Goal: Task Accomplishment & Management: Manage account settings

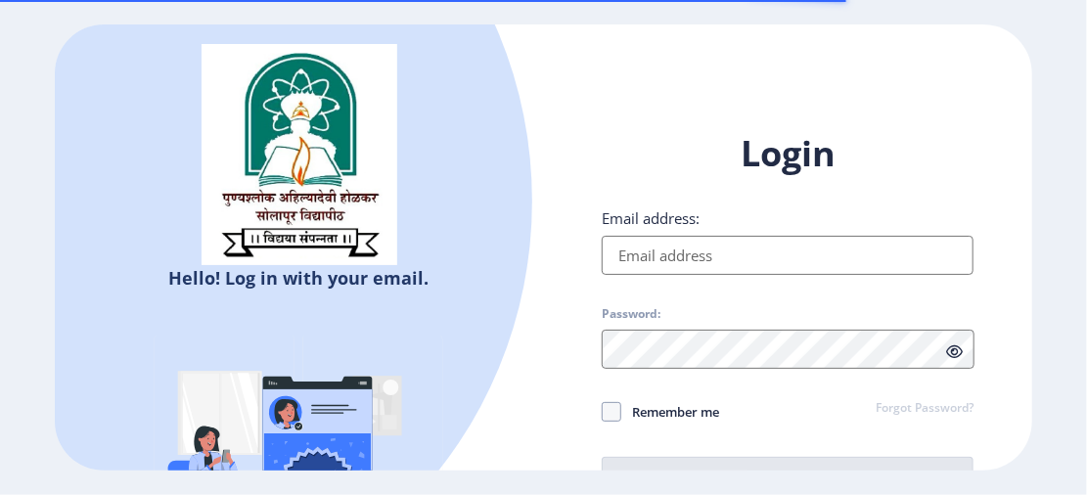
click at [643, 262] on input "Email address:" at bounding box center [788, 255] width 372 height 39
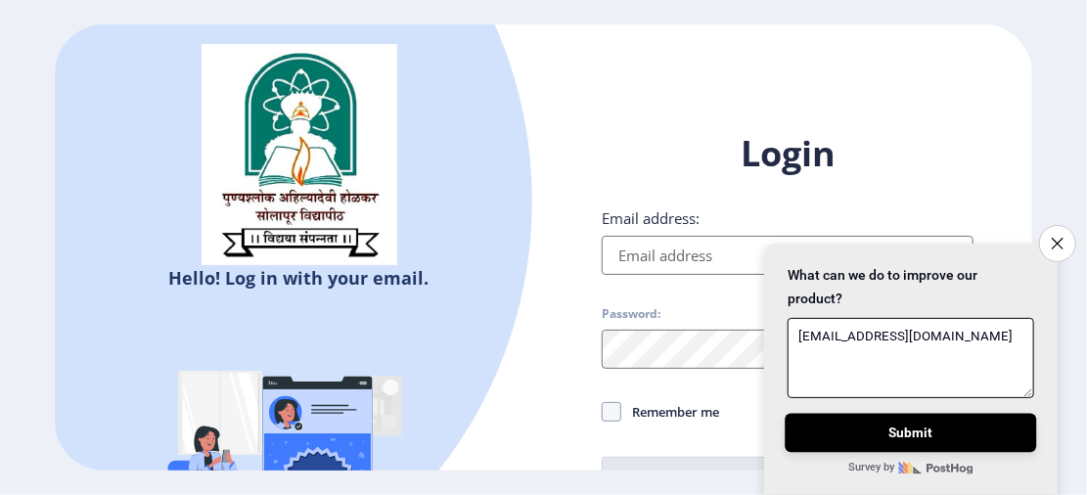
type textarea "prajaktachopade9767@gmail.com"
click at [867, 423] on button "Submit" at bounding box center [909, 432] width 251 height 39
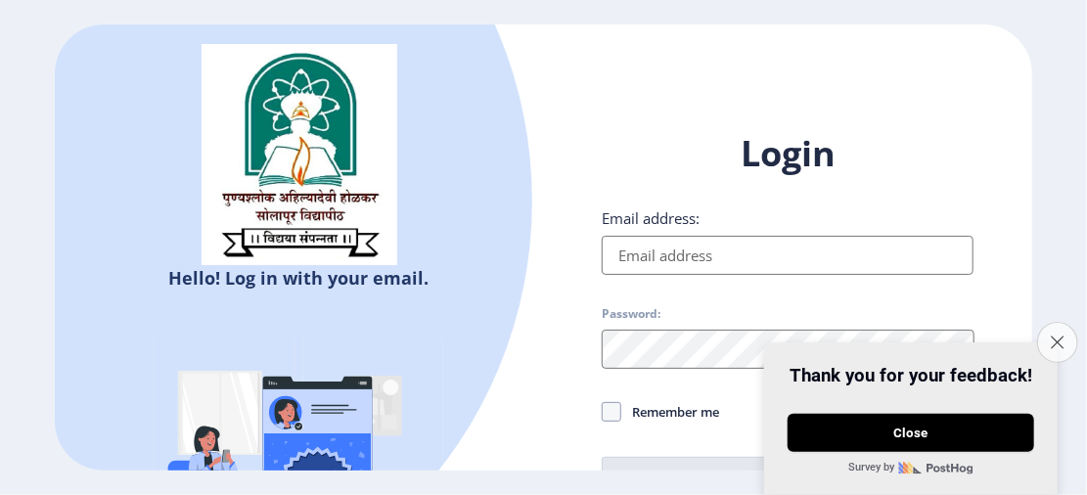
click at [1050, 323] on button "Close survey" at bounding box center [1057, 343] width 41 height 41
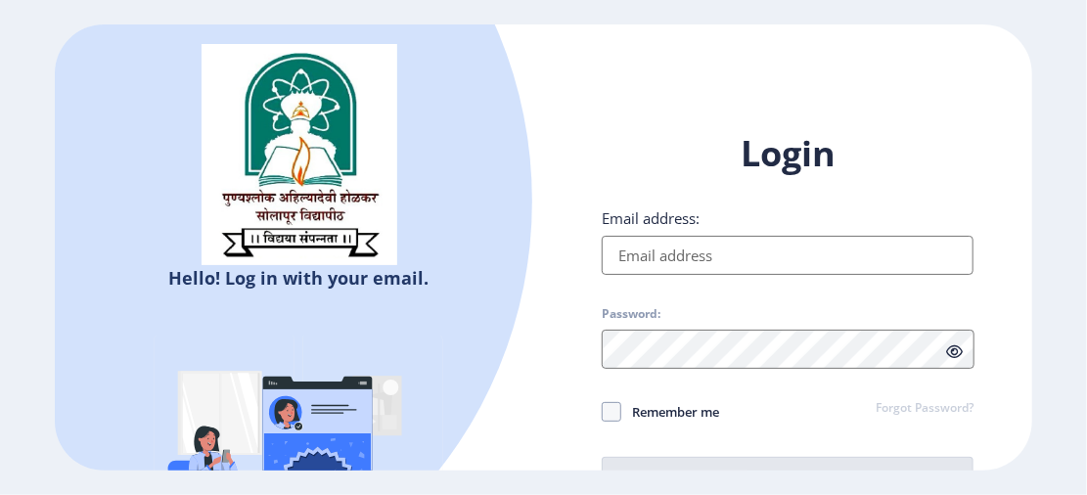
click at [738, 254] on input "Email address:" at bounding box center [788, 255] width 372 height 39
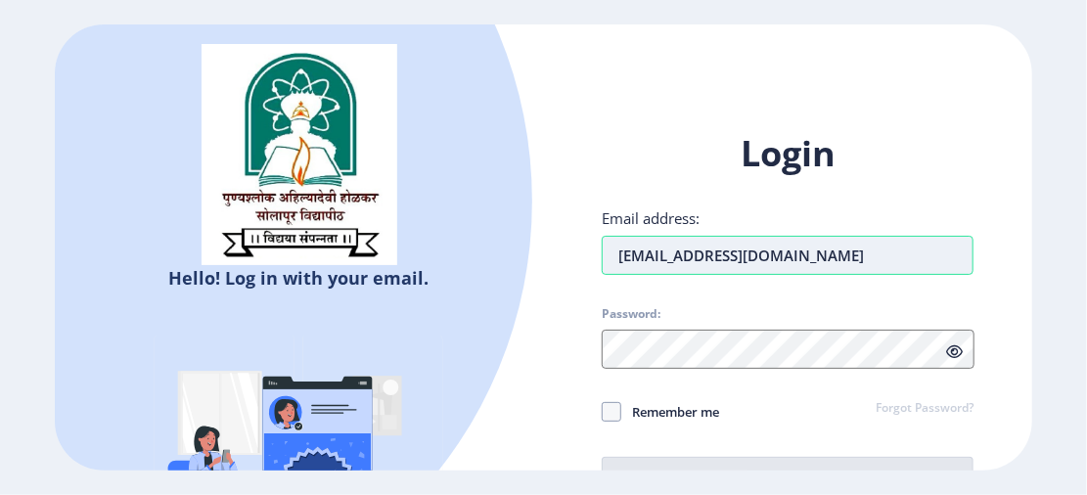
click at [774, 258] on input "prajaktachopade9767@gmail.com" at bounding box center [788, 255] width 372 height 39
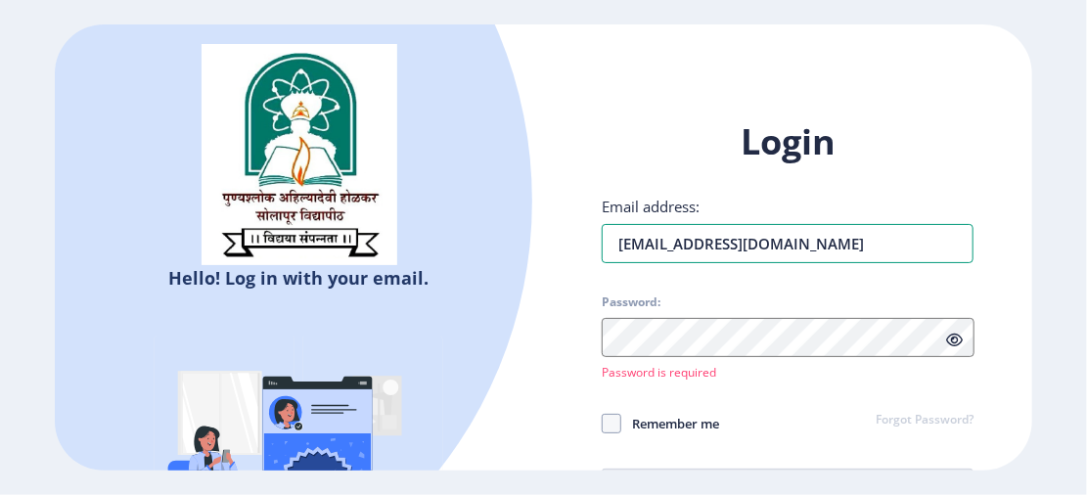
type input "[EMAIL_ADDRESS][DOMAIN_NAME]"
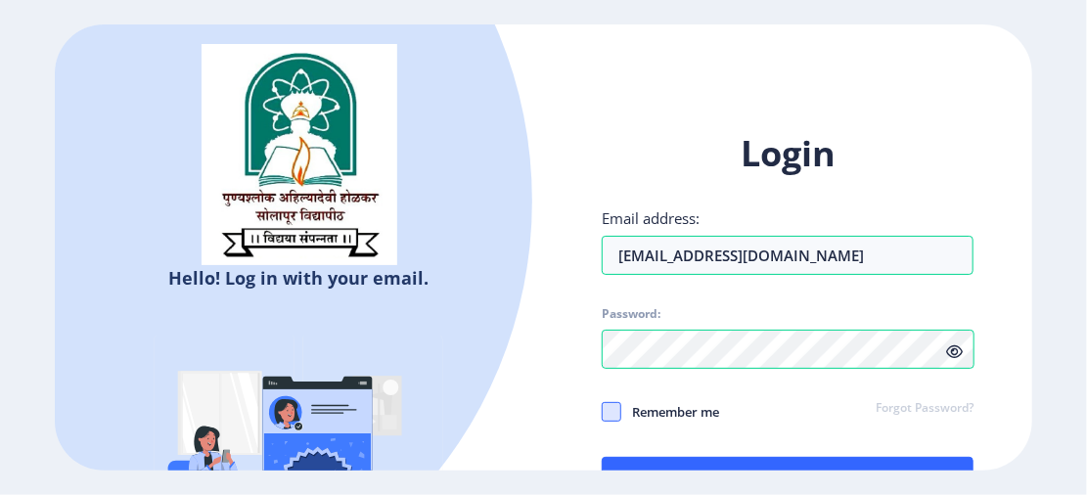
click at [610, 405] on span at bounding box center [612, 412] width 20 height 20
click at [603, 411] on input "Remember me" at bounding box center [602, 411] width 1 height 1
checkbox input "true"
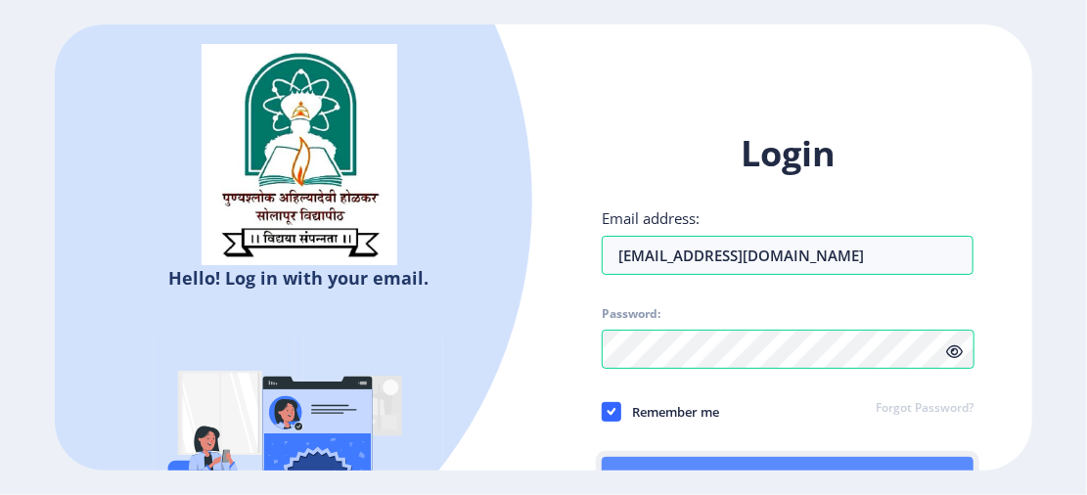
click at [663, 460] on button "Log In" at bounding box center [788, 480] width 372 height 47
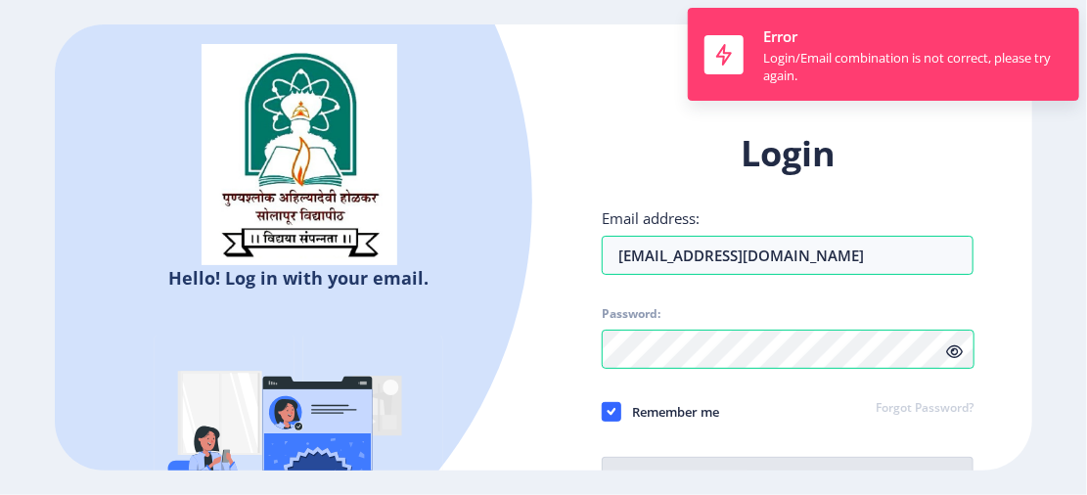
click at [543, 312] on div "Login Email address: prajaktachopade1997@gmail.com Password: Remember me Forgot…" at bounding box center [787, 333] width 489 height 464
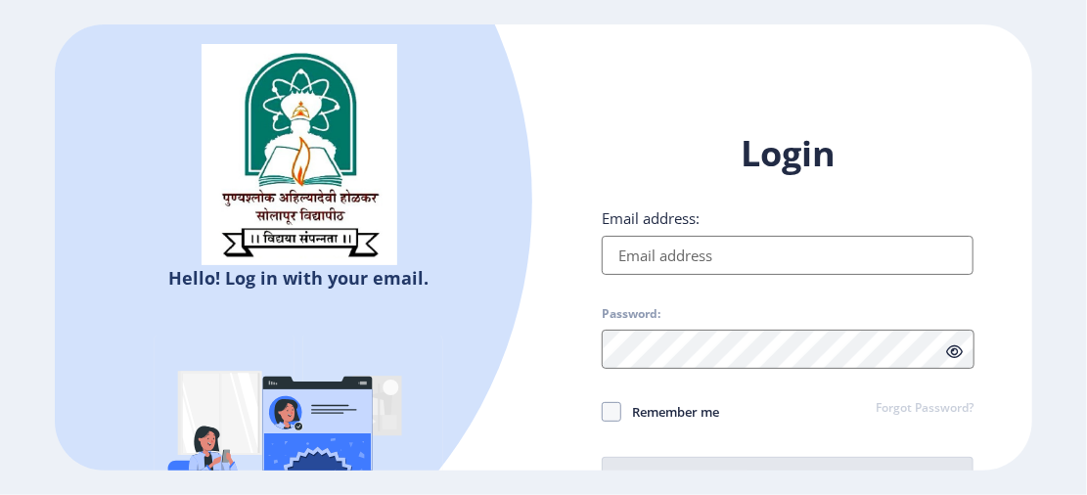
click at [510, 385] on div "Hello! Log in with your email. Don't have an account? Register" at bounding box center [299, 331] width 489 height 615
click at [1069, 361] on ngx-login "Hello! Log in with your email. Don't have an account? Register Login Email addr…" at bounding box center [543, 246] width 1087 height 445
click at [865, 235] on div "Email address:" at bounding box center [788, 241] width 372 height 67
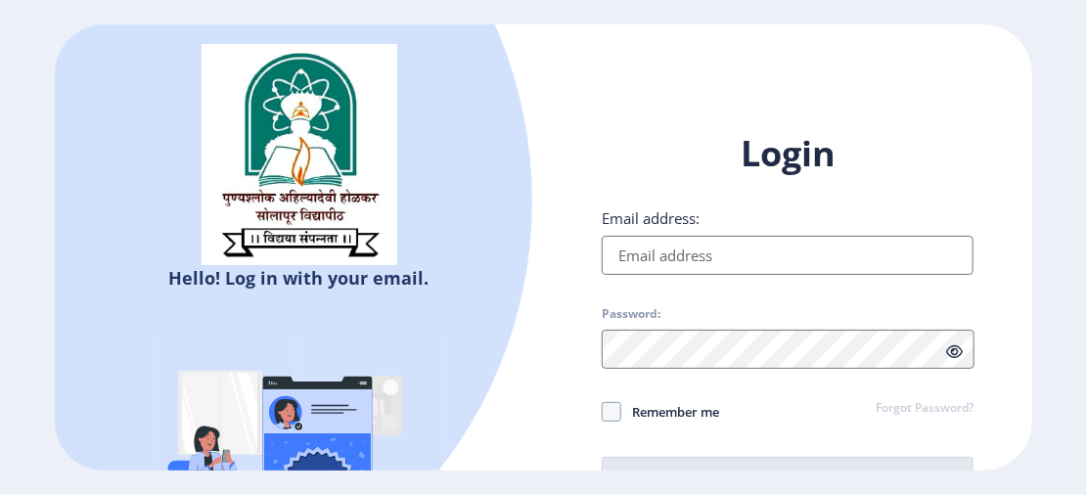
click at [851, 249] on input "Email address:" at bounding box center [788, 255] width 372 height 39
type input "[EMAIL_ADDRESS][DOMAIN_NAME]"
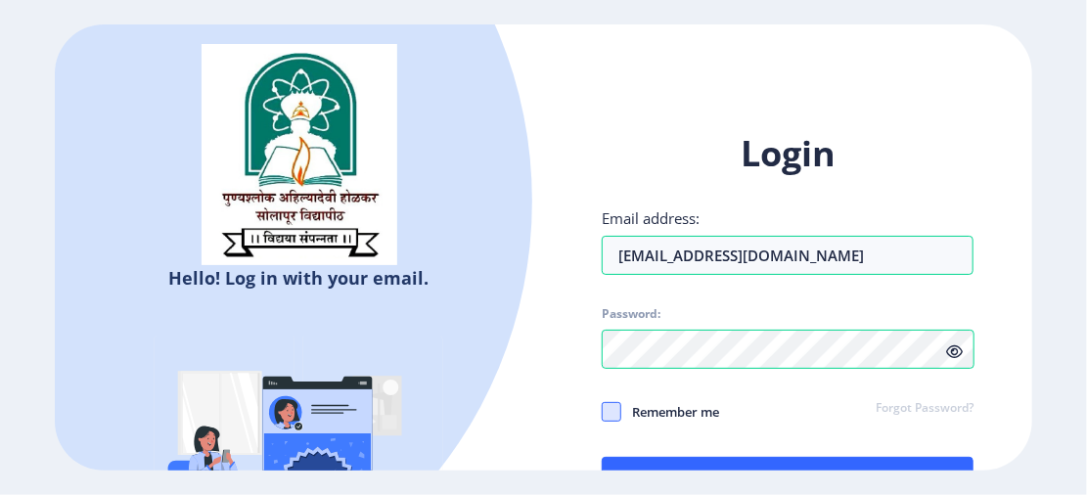
click at [608, 408] on span at bounding box center [612, 412] width 20 height 20
click at [603, 411] on input "Remember me" at bounding box center [602, 411] width 1 height 1
checkbox input "true"
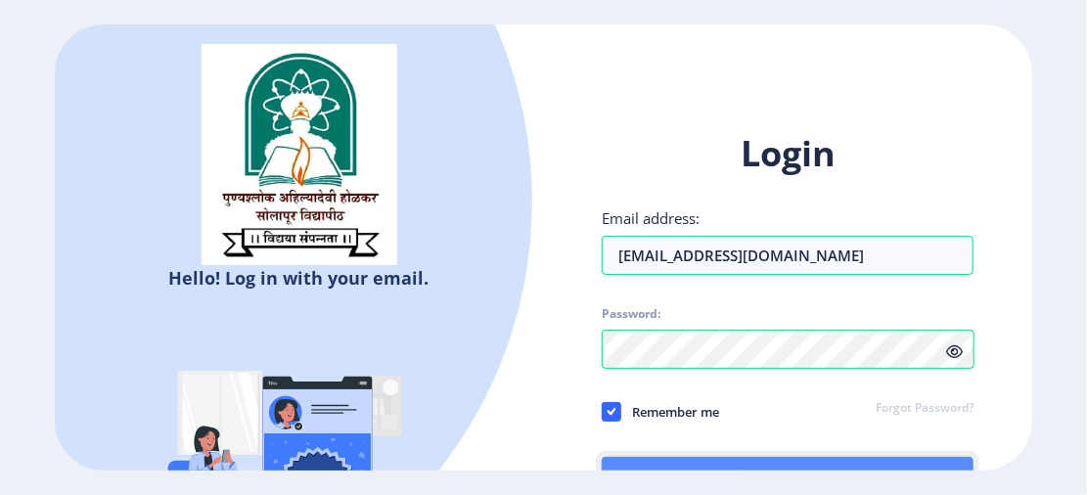
click at [656, 463] on button "Log In" at bounding box center [788, 480] width 372 height 47
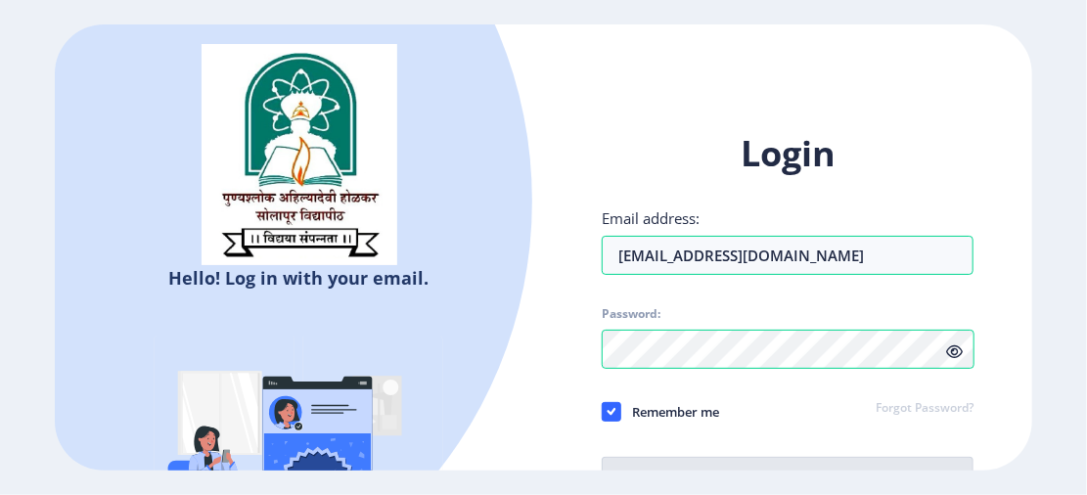
click at [705, 470] on div "Hello! Log in with your email. Don't have an account? Register Login Email addr…" at bounding box center [543, 247] width 1087 height 495
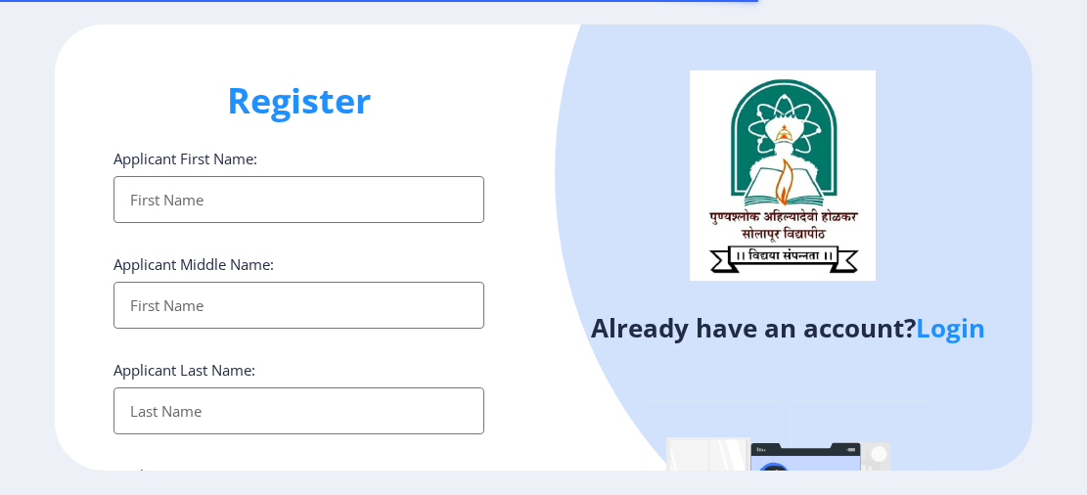
select select
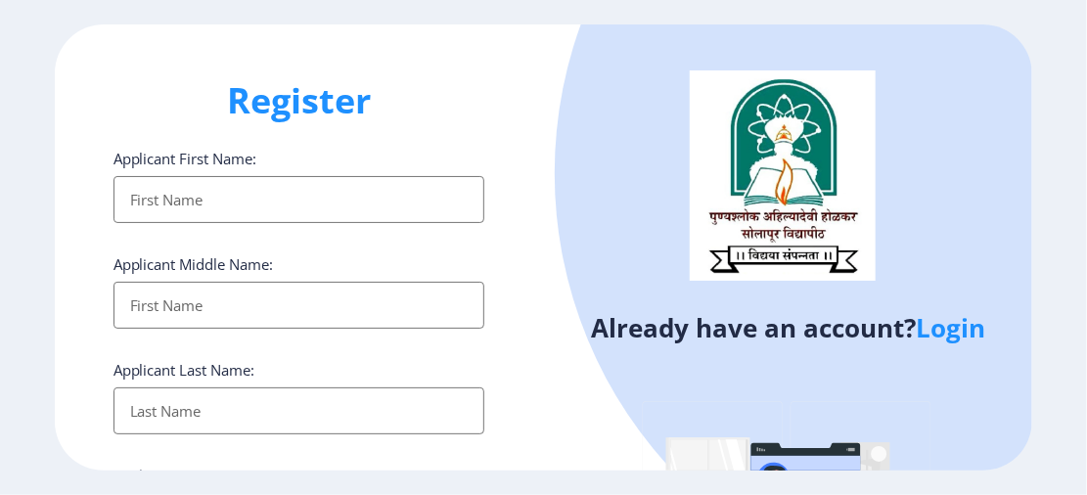
click at [957, 329] on link "Login" at bounding box center [950, 327] width 69 height 35
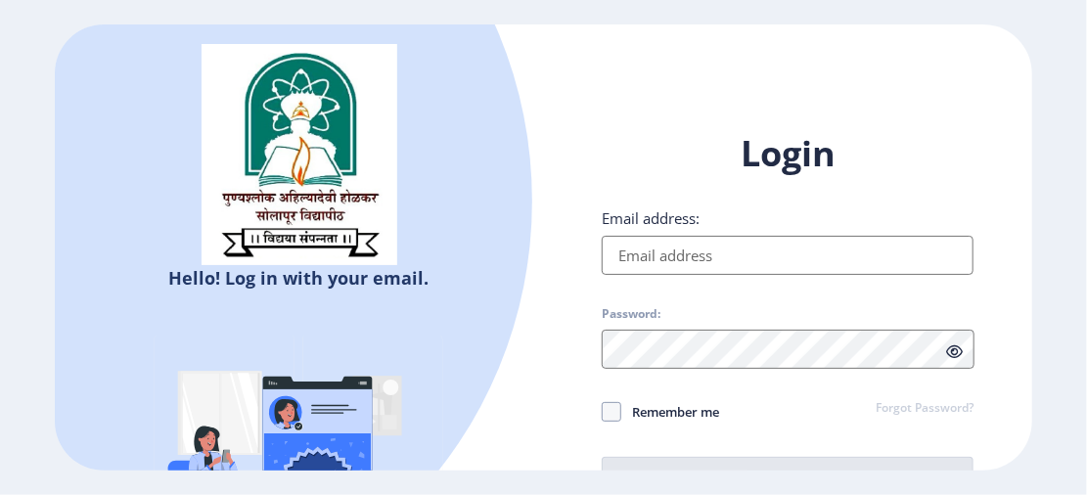
click at [1030, 254] on div "Login Email address: Password: Remember me Forgot Password? Log In Don't have a…" at bounding box center [787, 333] width 489 height 464
click at [1085, 336] on ngx-login "Hello! Log in with your email. Don't have an account? Register Login Email addr…" at bounding box center [543, 246] width 1087 height 445
drag, startPoint x: 1085, startPoint y: 336, endPoint x: 915, endPoint y: 292, distance: 175.8
click at [915, 292] on ngx-login "Hello! Log in with your email. Don't have an account? Register Login Email addr…" at bounding box center [543, 246] width 1087 height 445
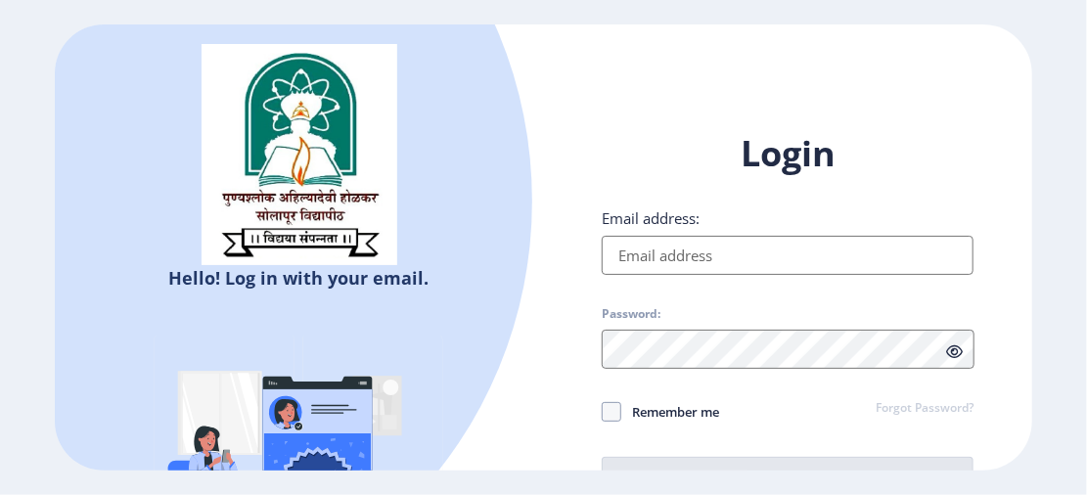
click at [901, 258] on input "Email address:" at bounding box center [788, 255] width 372 height 39
click at [867, 445] on div "Login Email address: Password: Remember me Forgot Password? Log In" at bounding box center [788, 317] width 372 height 374
click at [526, 416] on div "Hello! Log in with your email. Don't have an account? Register" at bounding box center [299, 331] width 489 height 615
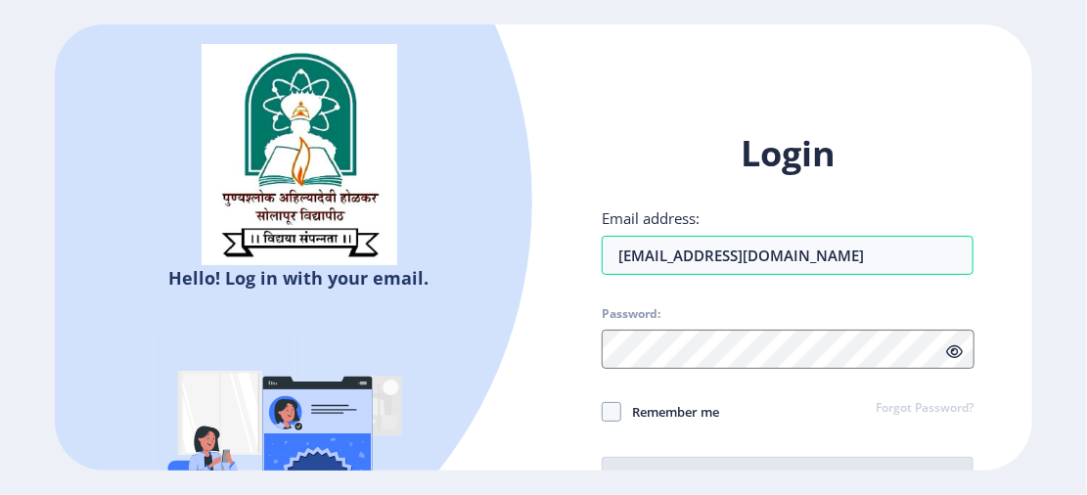
type input "[EMAIL_ADDRESS][DOMAIN_NAME]"
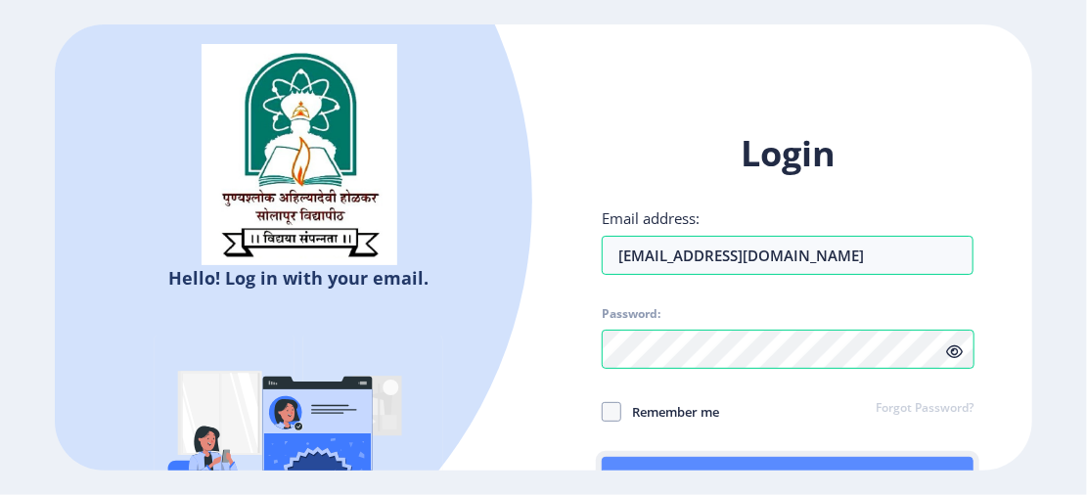
click at [666, 460] on button "Log In" at bounding box center [788, 480] width 372 height 47
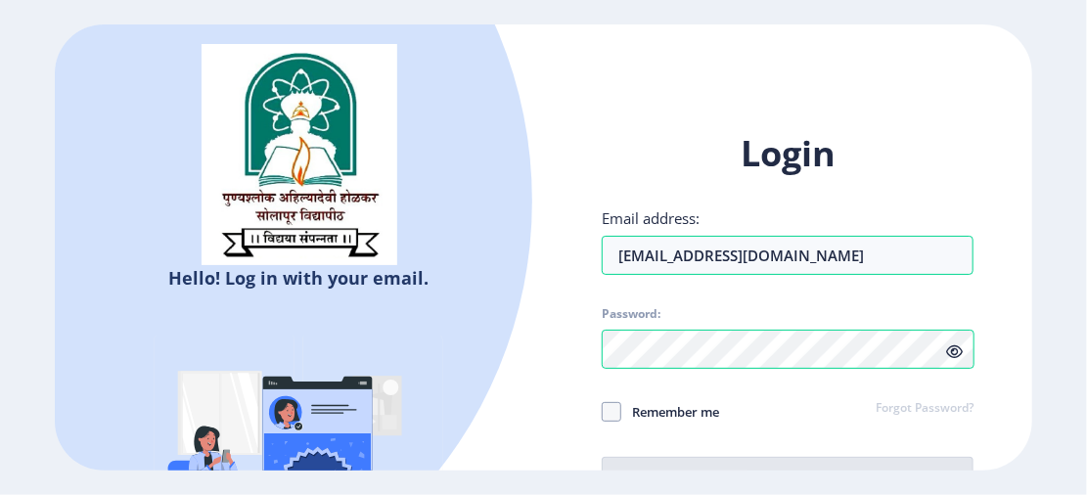
click at [916, 406] on link "Forgot Password?" at bounding box center [924, 409] width 98 height 18
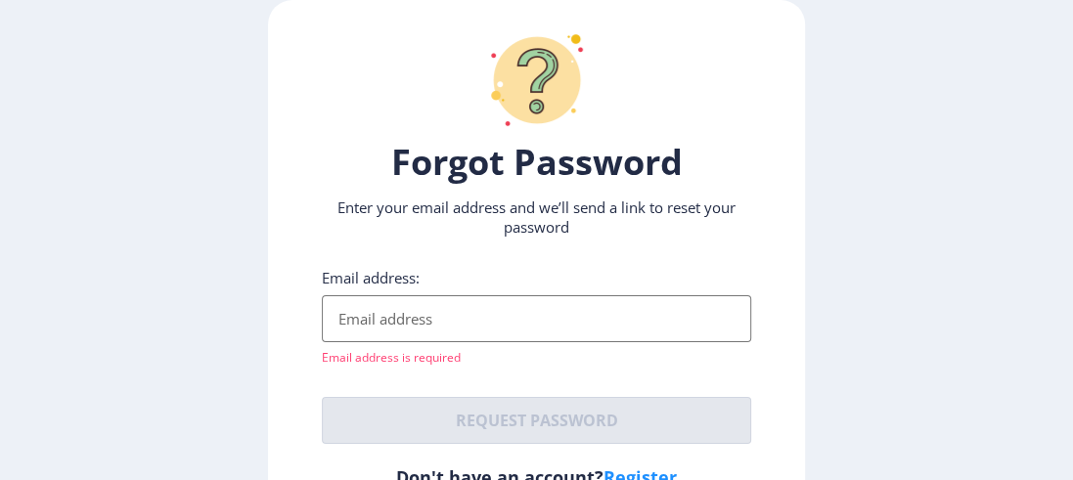
click at [716, 324] on input "Email address:" at bounding box center [536, 318] width 429 height 47
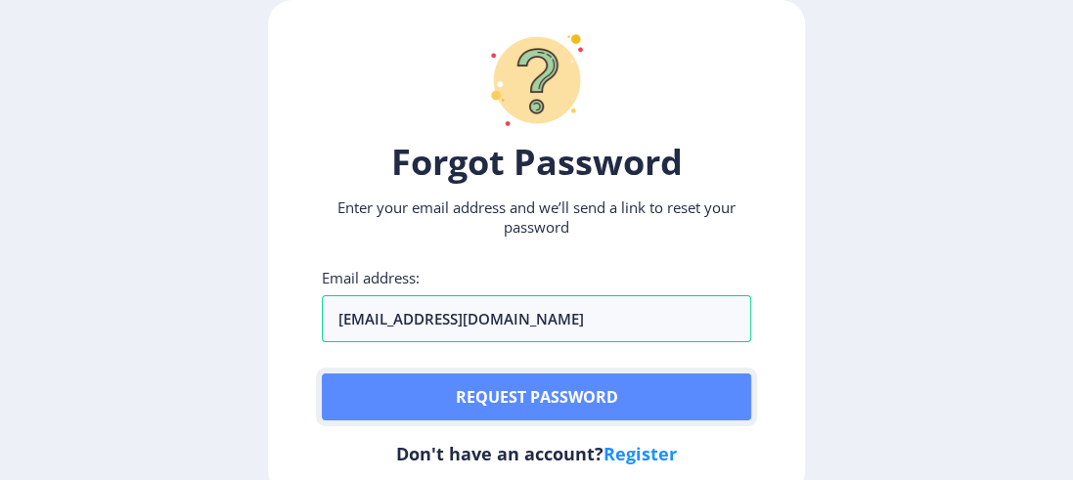
click at [582, 393] on button "Request password" at bounding box center [536, 397] width 429 height 47
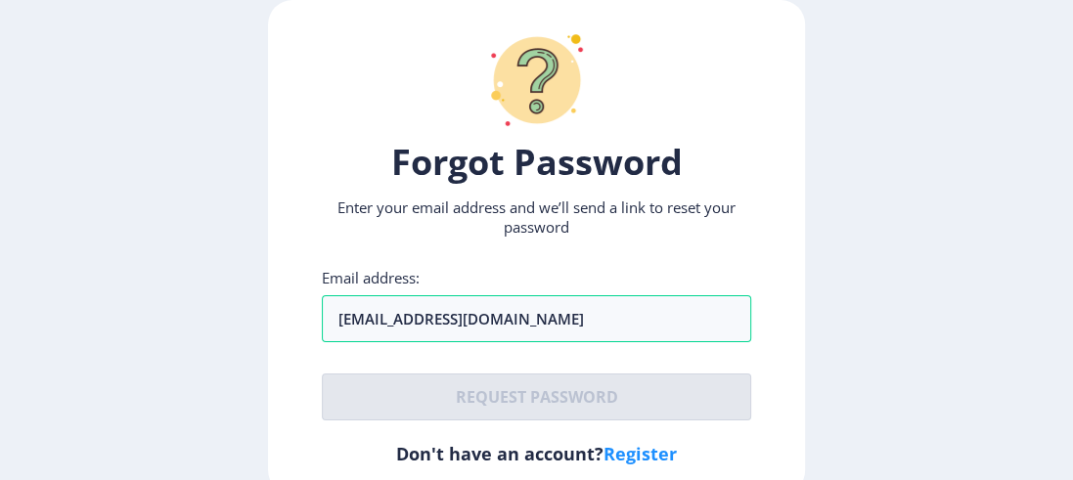
click at [833, 349] on ngx-request-password-page "Forgot Password Enter your email address and we’ll send a link to reset your pa…" at bounding box center [536, 247] width 1073 height 495
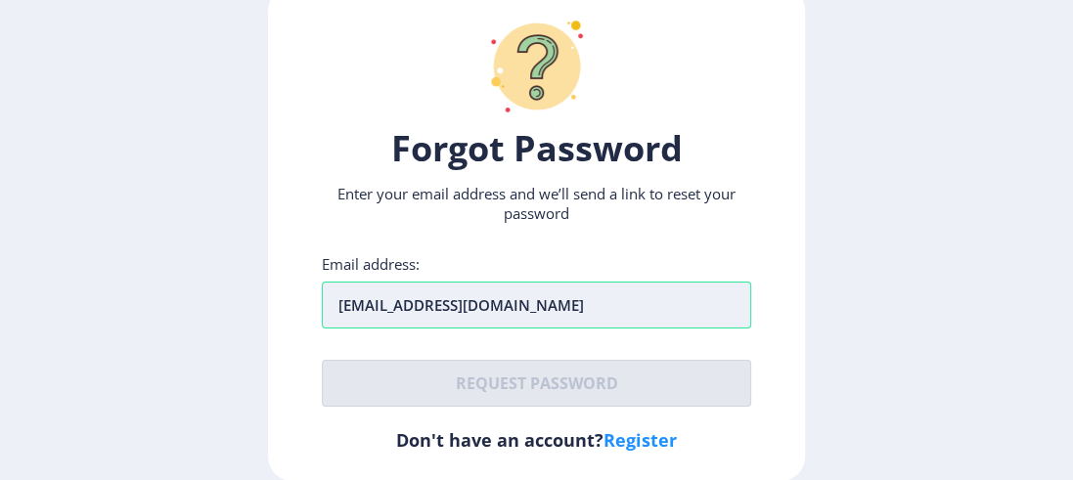
click at [601, 302] on input "[EMAIL_ADDRESS][DOMAIN_NAME]" at bounding box center [536, 305] width 429 height 47
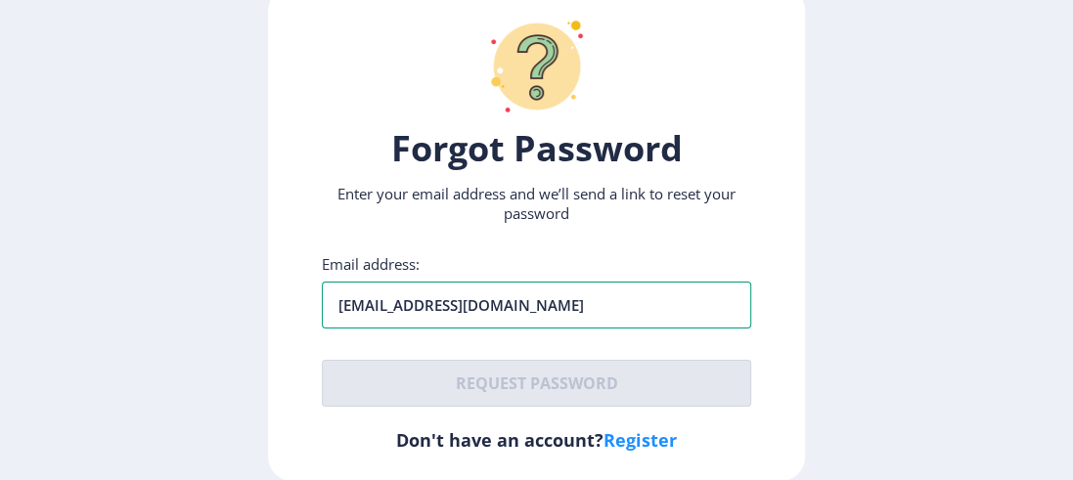
drag, startPoint x: 496, startPoint y: 308, endPoint x: 338, endPoint y: 329, distance: 158.8
click at [338, 329] on div "Email address: prajaktachopade1997@gmail.com Request password" at bounding box center [536, 330] width 429 height 153
type input "chopadeps179@gmail.com"
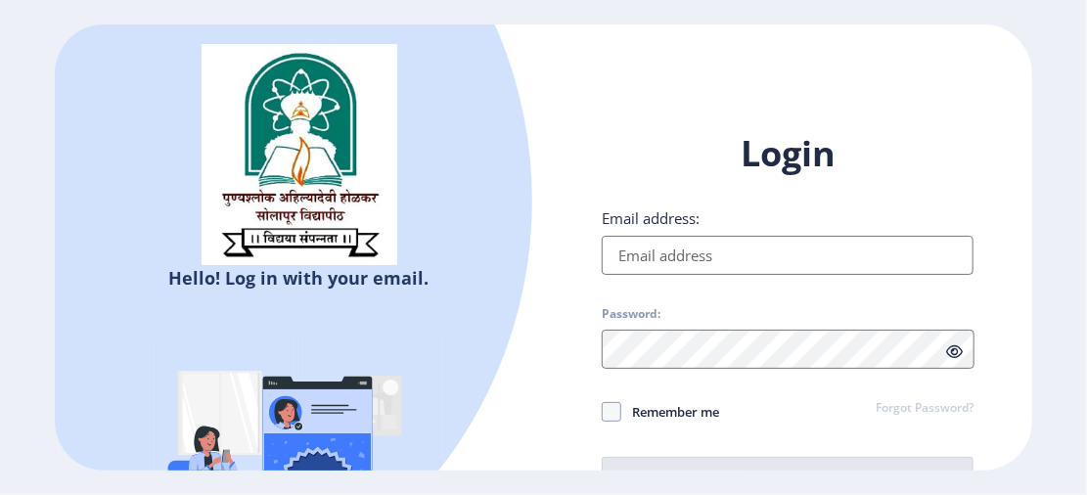
click at [607, 260] on input "Email address:" at bounding box center [788, 255] width 372 height 39
type input "chopadeps179@gmail.com"
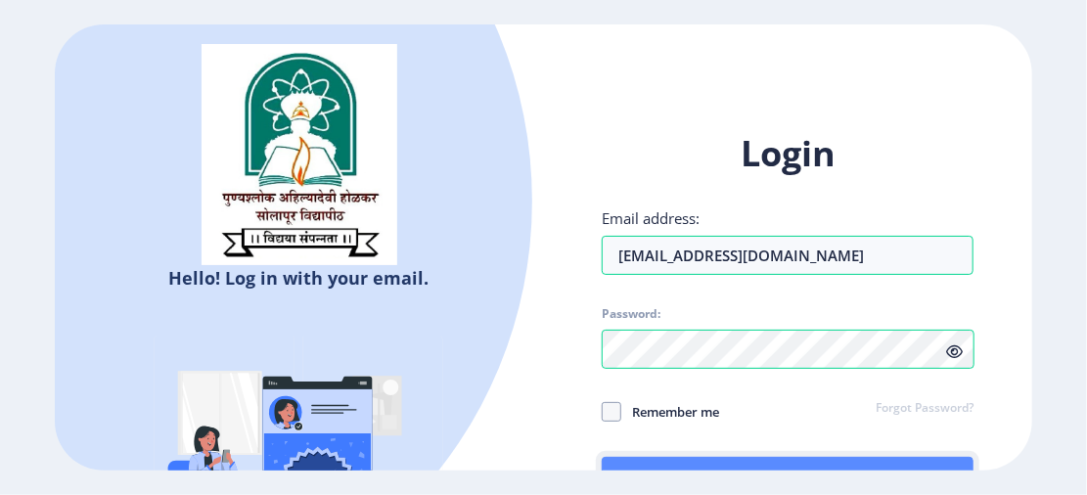
click at [700, 459] on button "Log In" at bounding box center [788, 480] width 372 height 47
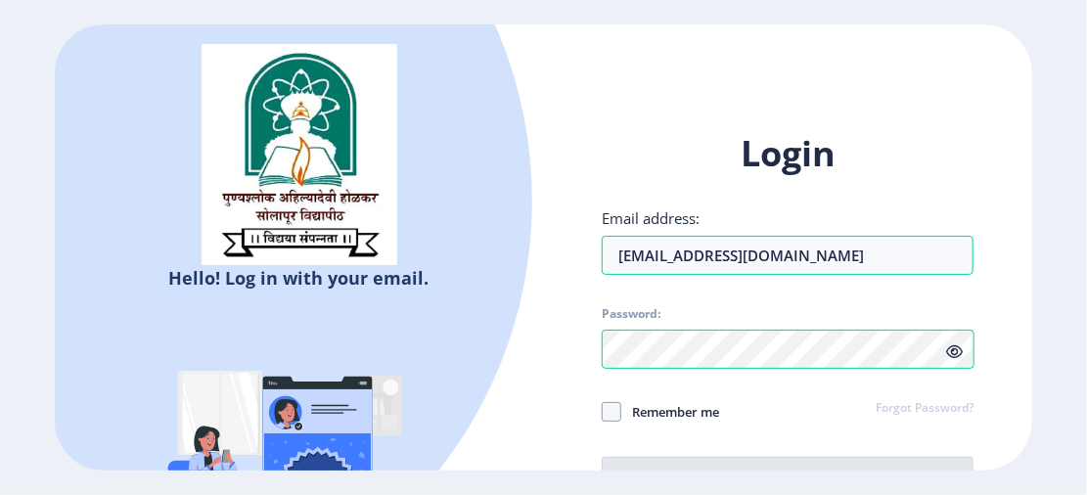
click at [607, 131] on h1 "Login" at bounding box center [788, 153] width 372 height 47
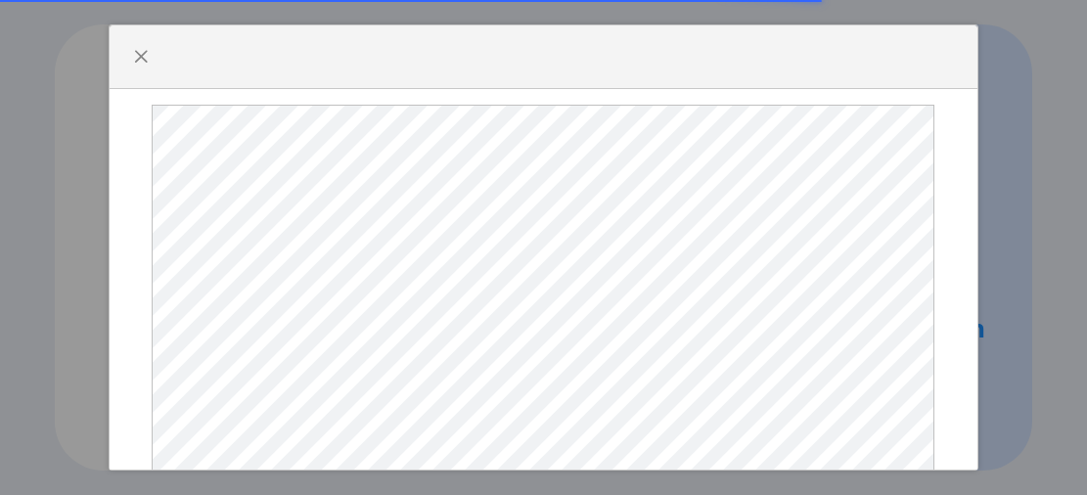
select select
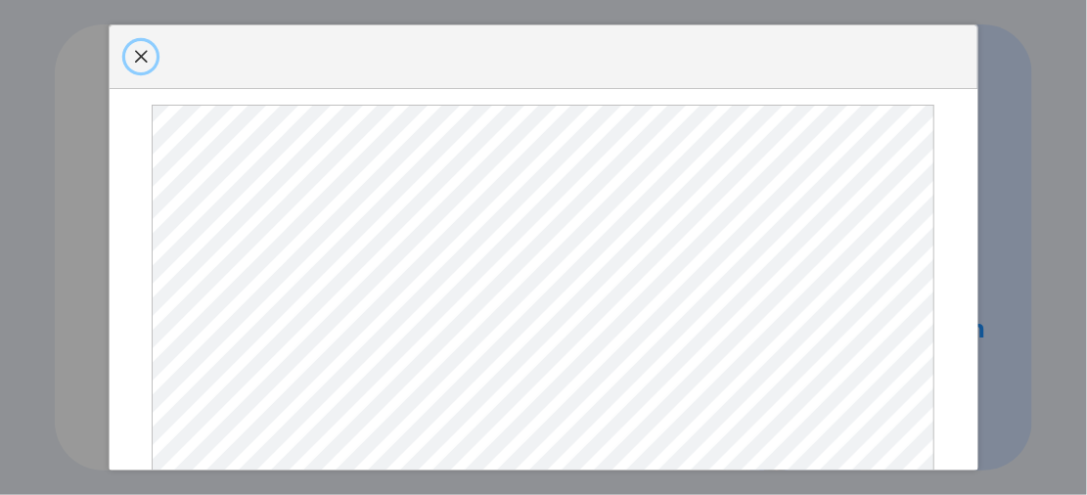
click at [136, 65] on span "button" at bounding box center [141, 57] width 16 height 16
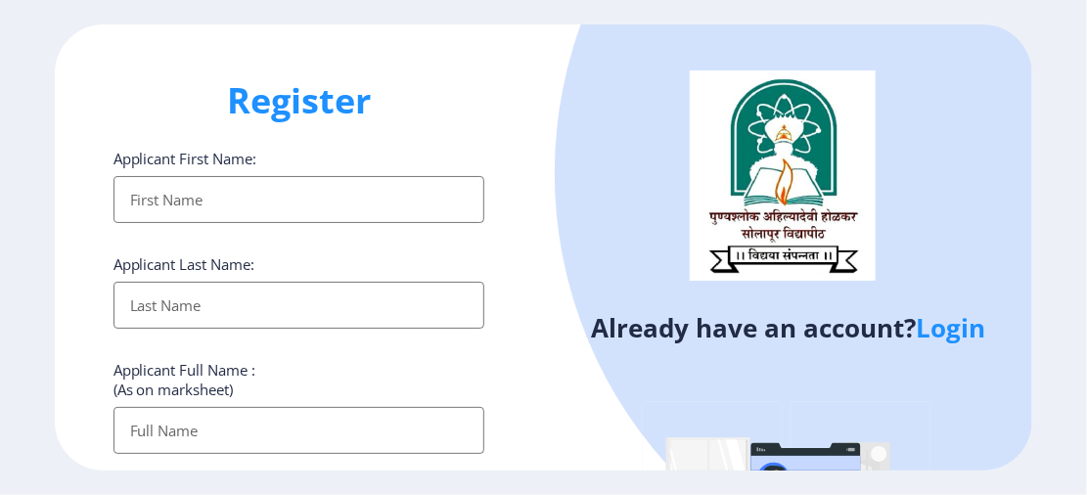
click at [227, 170] on div "Applicant First Name:" at bounding box center [299, 186] width 372 height 74
click at [226, 198] on input "Applicant First Name:" at bounding box center [299, 199] width 372 height 47
type input "[PERSON_NAME]"
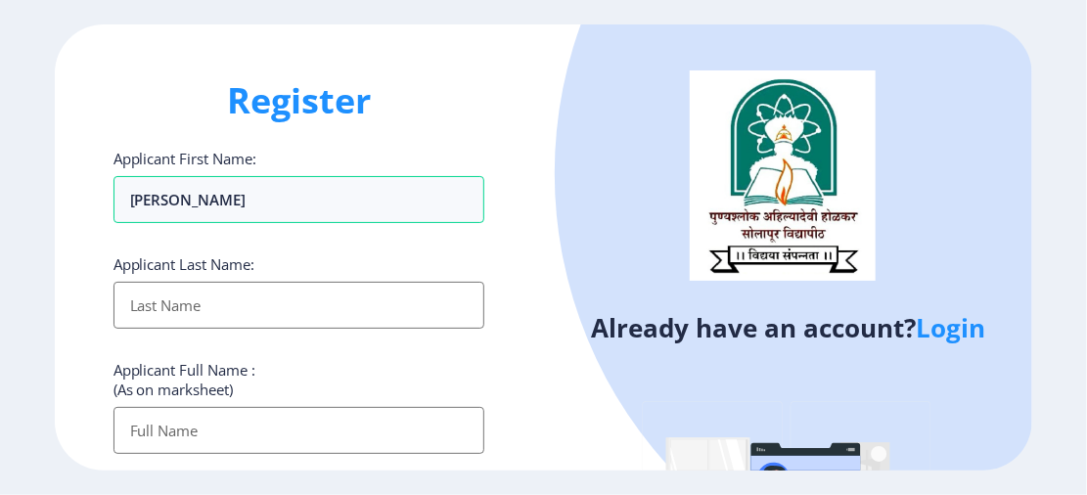
click at [211, 306] on input "Applicant First Name:" at bounding box center [299, 305] width 372 height 47
type input "H"
type input "[PERSON_NAME]"
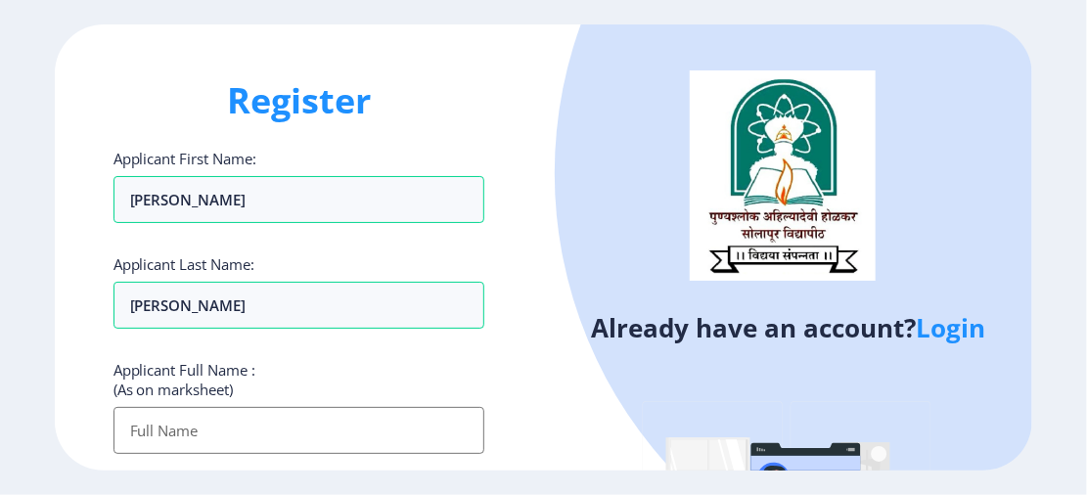
click at [185, 417] on input "Applicant First Name:" at bounding box center [299, 430] width 372 height 47
type input "[PERSON_NAME] [PERSON_NAME]"
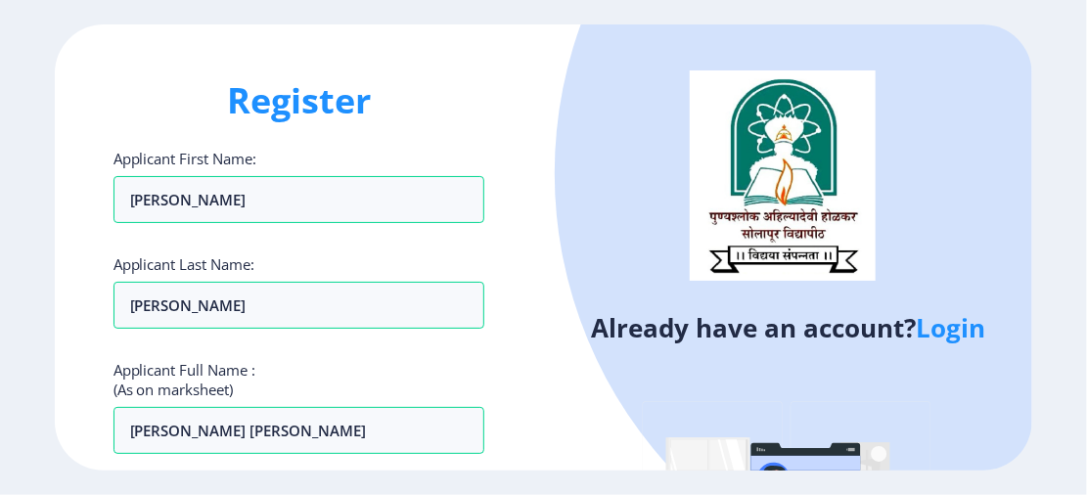
click at [551, 365] on div "Already have an account? Login" at bounding box center [787, 365] width 489 height 682
click at [548, 434] on div "Already have an account? Login" at bounding box center [787, 365] width 489 height 682
click at [607, 394] on div "Already have an account? Login" at bounding box center [787, 365] width 489 height 682
click at [566, 389] on div "Already have an account? Login" at bounding box center [787, 365] width 489 height 682
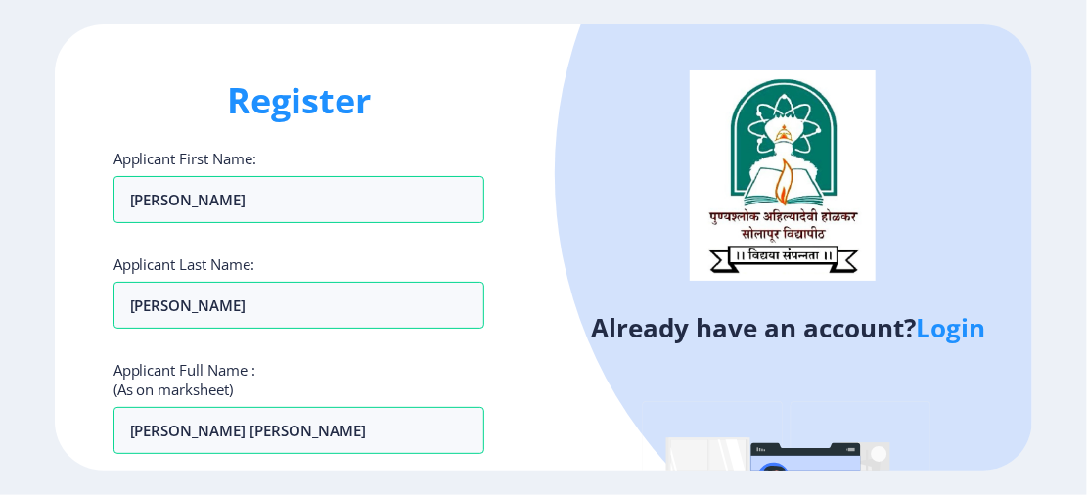
click at [522, 387] on div "Register Applicant First Name: [PERSON_NAME] Applicant Last Name: [PERSON_NAME]…" at bounding box center [299, 246] width 489 height 445
click at [501, 433] on div "Register Applicant First Name: [PERSON_NAME] Applicant Last Name: [PERSON_NAME]…" at bounding box center [299, 246] width 489 height 445
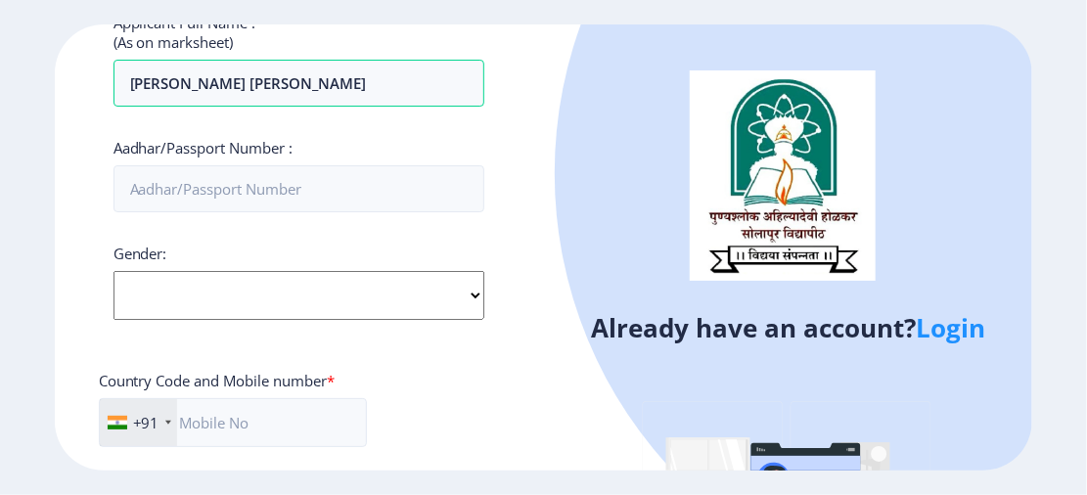
scroll to position [389, 0]
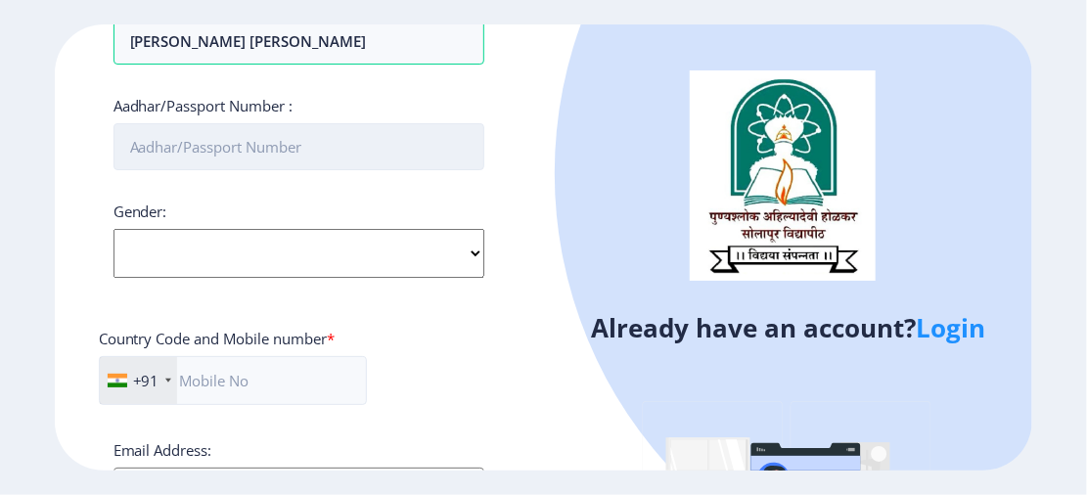
click at [363, 127] on input "Aadhar/Passport Number :" at bounding box center [299, 146] width 372 height 47
type input "204888901172"
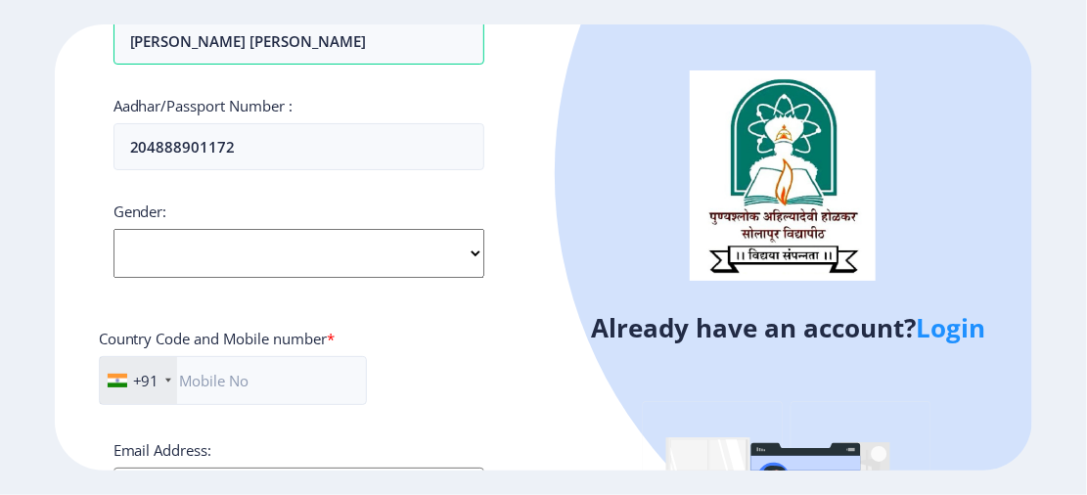
click at [244, 255] on select "Select Gender [DEMOGRAPHIC_DATA] [DEMOGRAPHIC_DATA] Other" at bounding box center [299, 253] width 372 height 49
select select "[DEMOGRAPHIC_DATA]"
click at [113, 229] on select "Select Gender [DEMOGRAPHIC_DATA] [DEMOGRAPHIC_DATA] Other" at bounding box center [299, 253] width 372 height 49
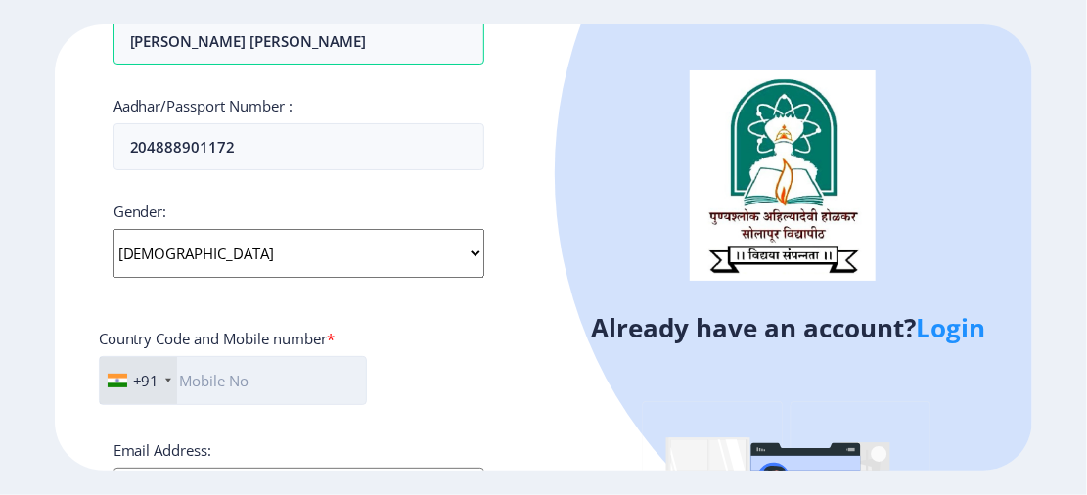
click at [237, 395] on input "text" at bounding box center [233, 380] width 268 height 49
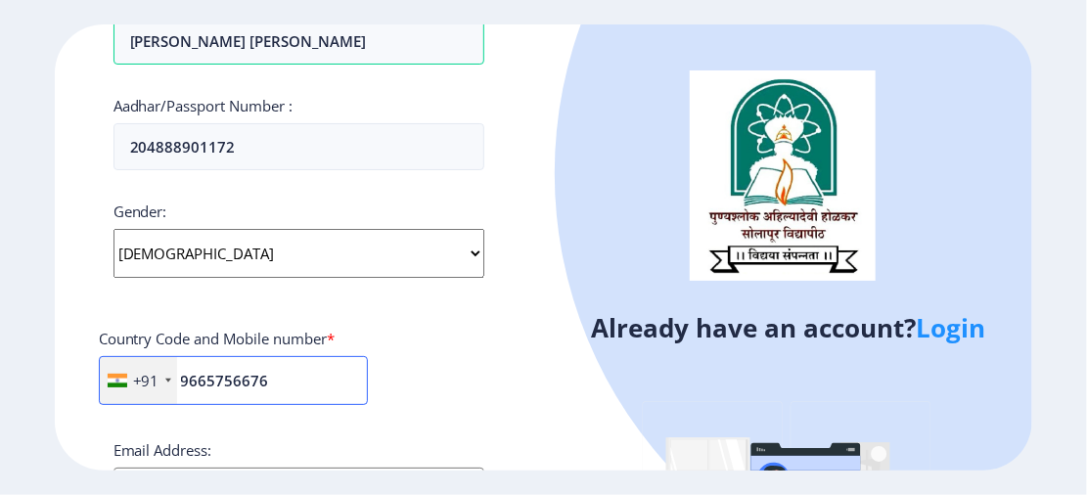
type input "9665756676"
click at [423, 381] on div "+91 [GEOGRAPHIC_DATA] ([GEOGRAPHIC_DATA]) +91 [GEOGRAPHIC_DATA] (‫[GEOGRAPHIC_D…" at bounding box center [299, 388] width 401 height 65
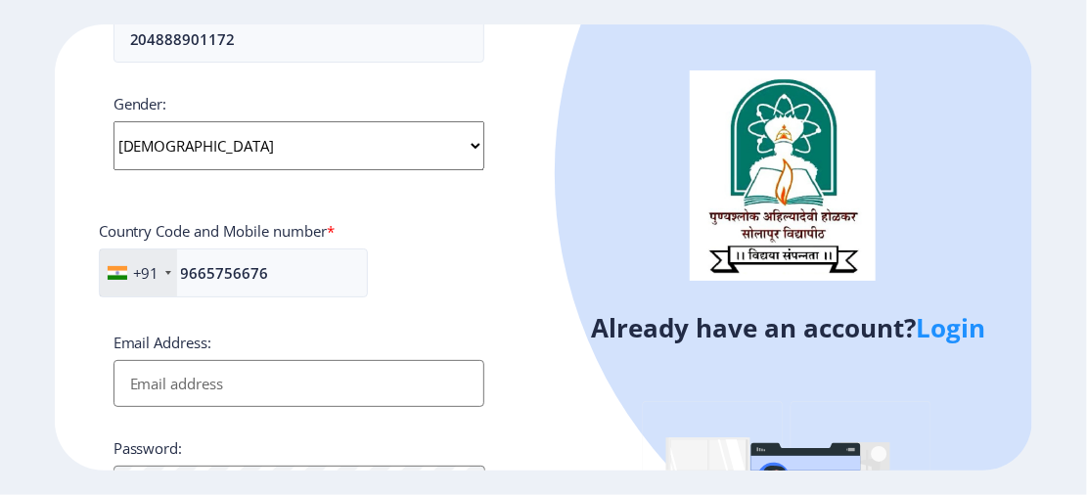
scroll to position [545, 0]
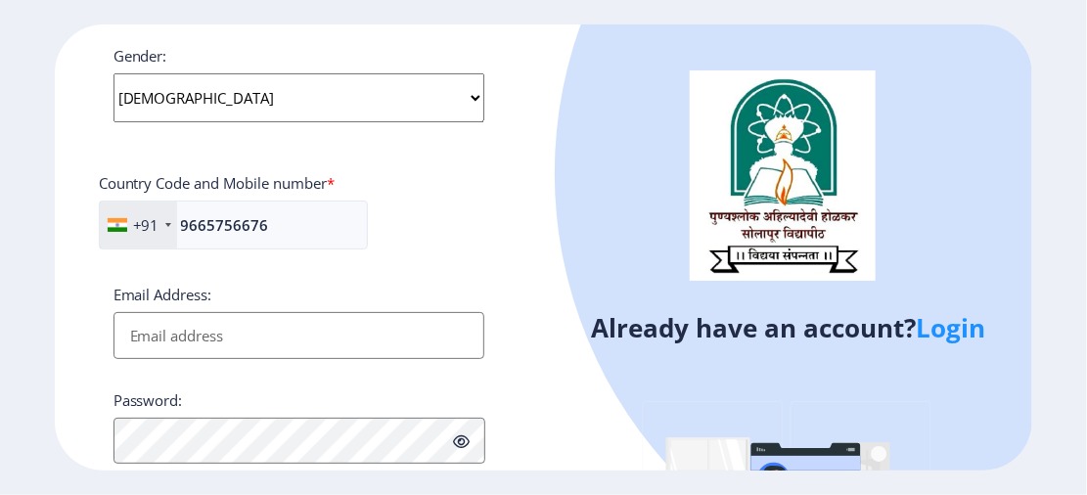
click at [388, 336] on input "Email Address:" at bounding box center [299, 335] width 372 height 47
type input "[EMAIL_ADDRESS][DOMAIN_NAME]"
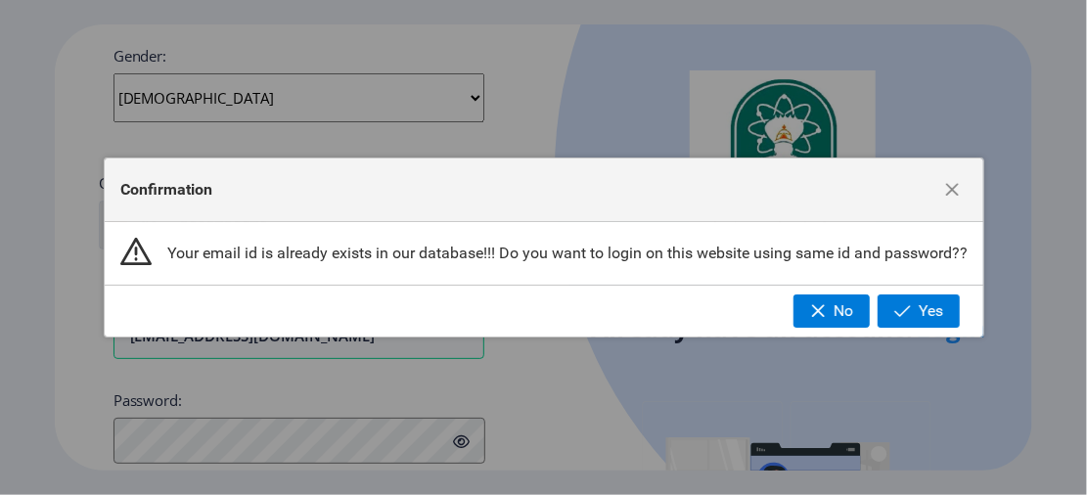
click at [277, 435] on div "Confirmation Your email id is already exists in our database!!! Do you want to …" at bounding box center [543, 247] width 1087 height 495
click at [834, 312] on span "No" at bounding box center [843, 311] width 20 height 18
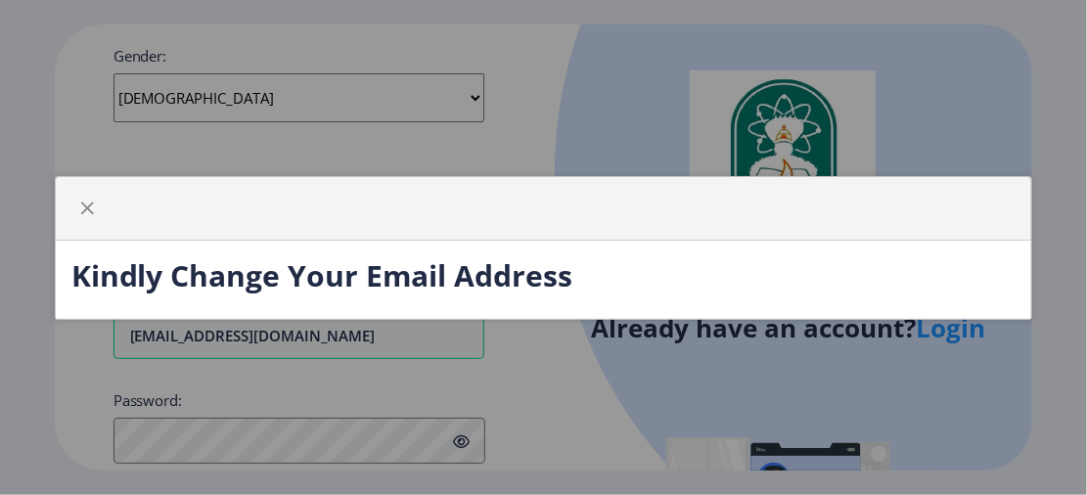
click at [71, 193] on div at bounding box center [86, 208] width 31 height 31
click at [100, 201] on button "button" at bounding box center [86, 208] width 31 height 31
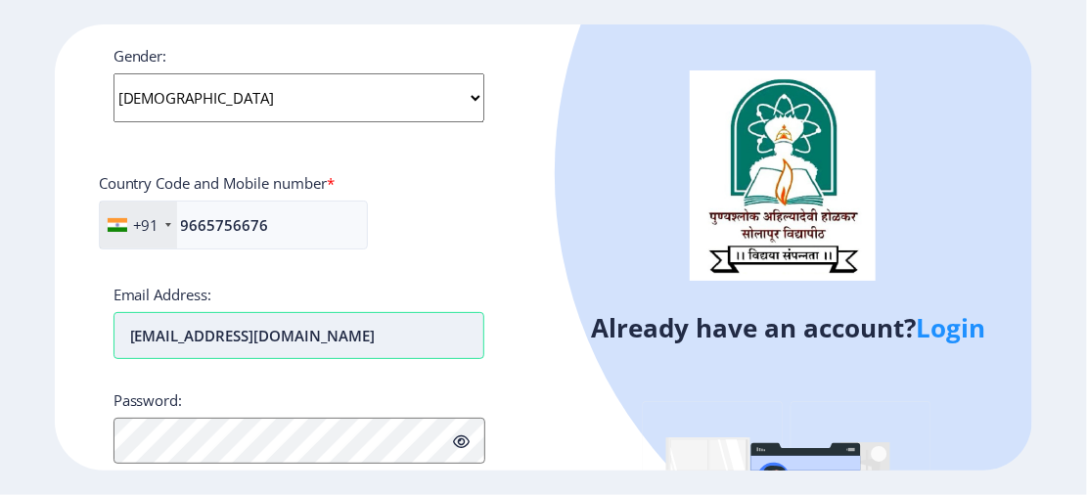
click at [355, 333] on input "[EMAIL_ADDRESS][DOMAIN_NAME]" at bounding box center [299, 335] width 372 height 47
click at [403, 329] on input "[EMAIL_ADDRESS][DOMAIN_NAME]" at bounding box center [299, 335] width 372 height 47
click at [932, 326] on link "Login" at bounding box center [950, 327] width 69 height 35
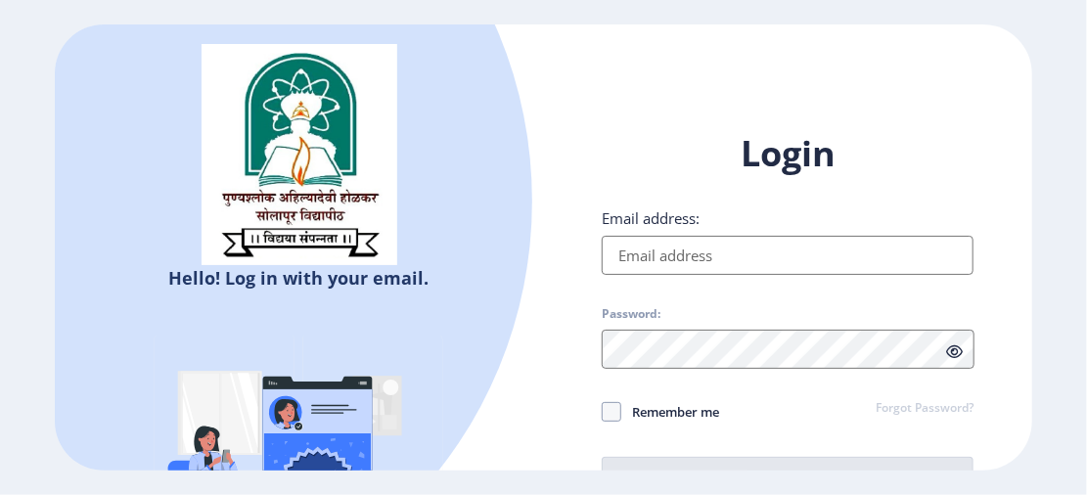
click at [796, 256] on input "Email address:" at bounding box center [788, 255] width 372 height 39
type input "[EMAIL_ADDRESS][DOMAIN_NAME]"
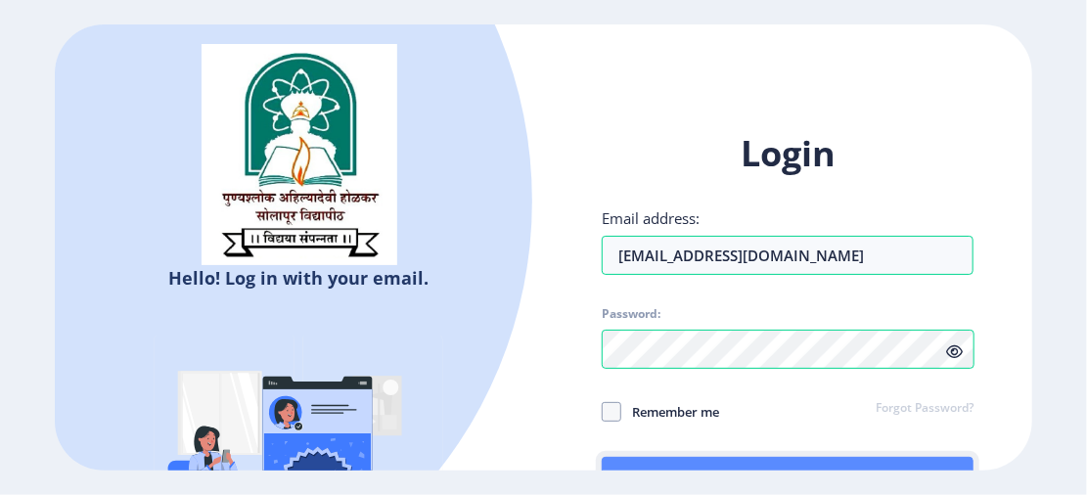
click at [696, 464] on button "Log In" at bounding box center [788, 480] width 372 height 47
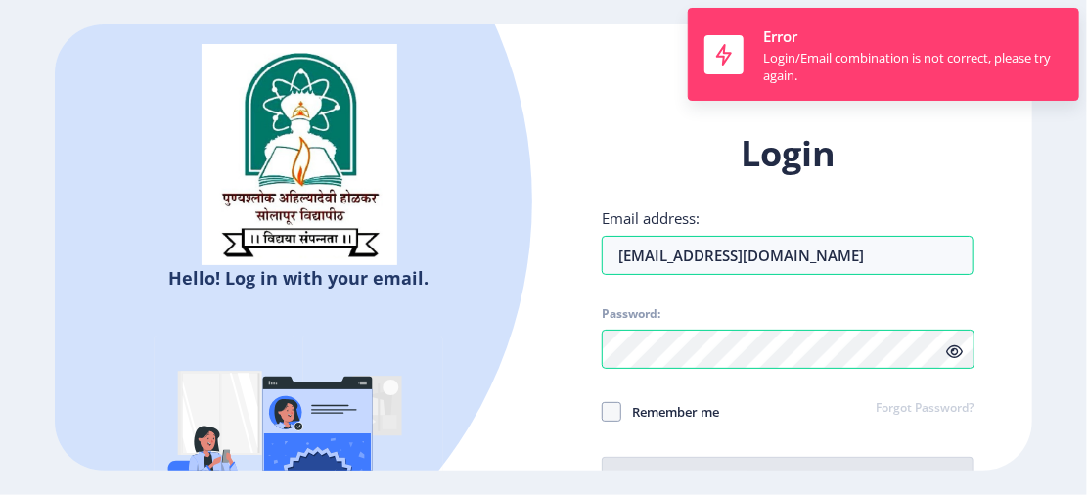
click at [899, 403] on link "Forgot Password?" at bounding box center [924, 409] width 98 height 18
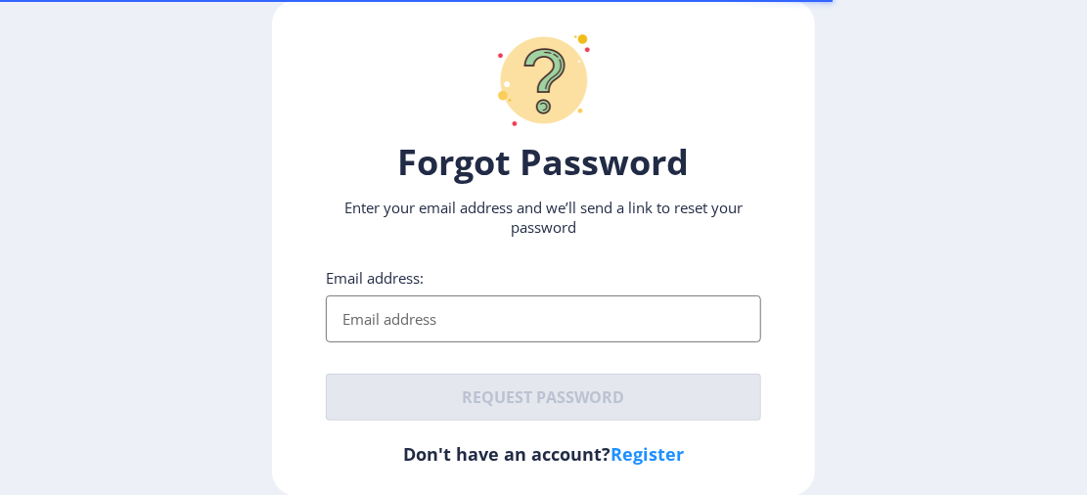
click at [590, 321] on input "Email address:" at bounding box center [543, 318] width 434 height 47
type input "[EMAIL_ADDRESS][DOMAIN_NAME]"
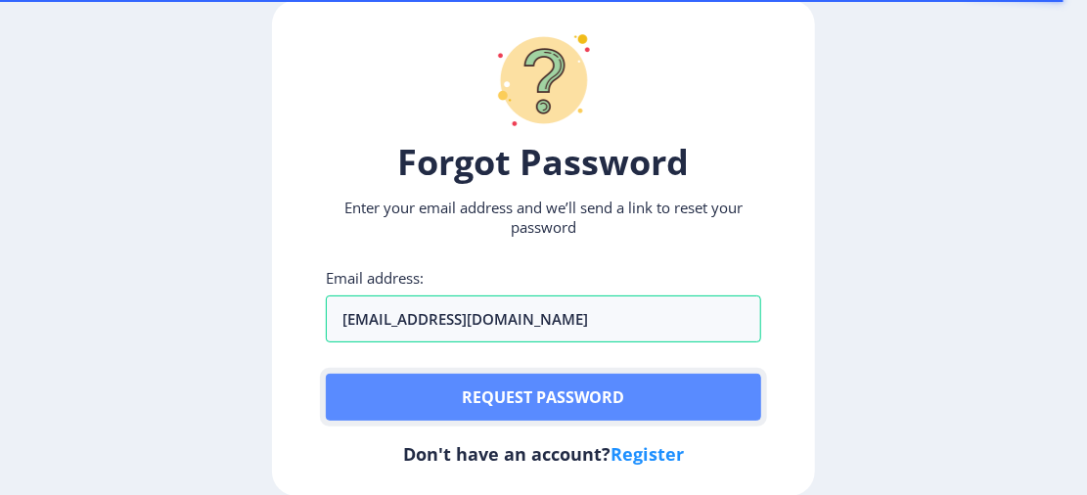
click at [542, 390] on button "Request password" at bounding box center [543, 397] width 434 height 47
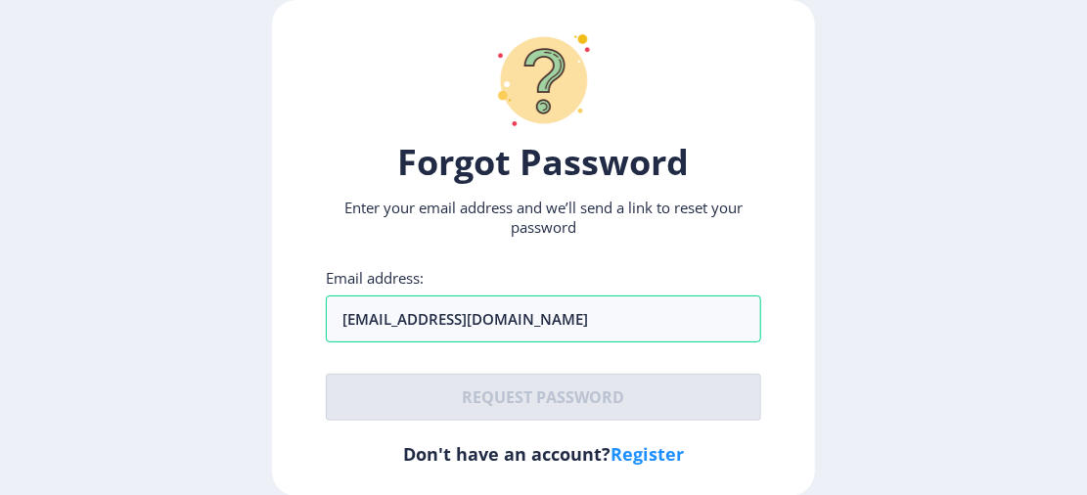
click at [1073, 305] on ngx-request-password-page "Forgot Password Enter your email address and we’ll send a link to reset your pa…" at bounding box center [543, 248] width 1087 height 496
click at [828, 388] on ngx-request-password-page "Forgot Password Enter your email address and we’ll send a link to reset your pa…" at bounding box center [543, 248] width 1087 height 496
click at [641, 348] on div "Email address: [EMAIL_ADDRESS][DOMAIN_NAME] Request password" at bounding box center [543, 344] width 434 height 153
